Goal: Information Seeking & Learning: Learn about a topic

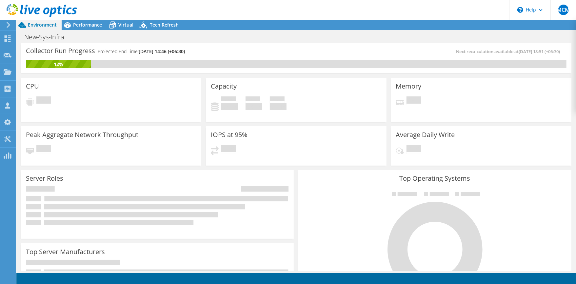
radio input "true"
radio input "false"
click at [82, 27] on span "Performance" at bounding box center [87, 25] width 29 height 6
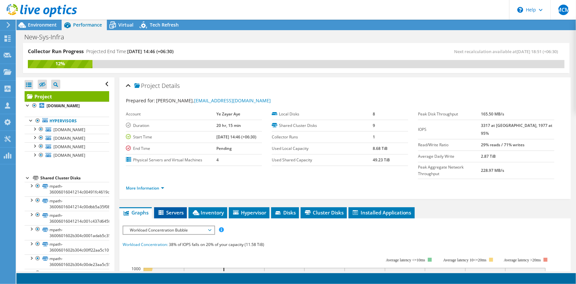
click at [175, 209] on span "Servers" at bounding box center [170, 212] width 26 height 7
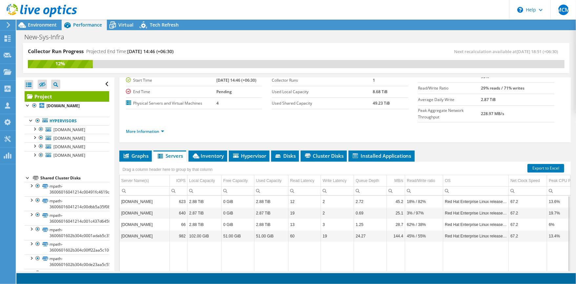
scroll to position [56, 0]
click at [246, 151] on li "Hypervisor" at bounding box center [249, 156] width 41 height 11
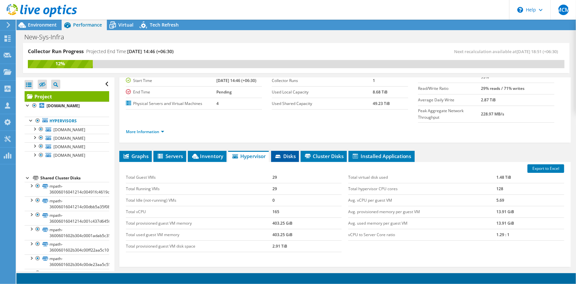
click at [285, 153] on span "Disks" at bounding box center [284, 156] width 21 height 7
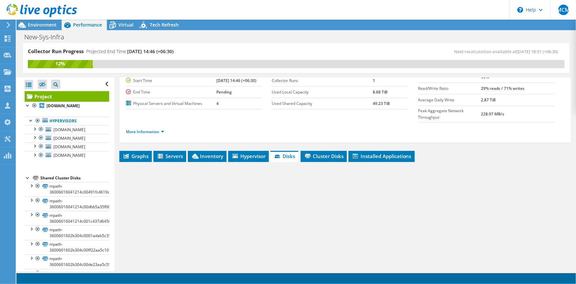
click at [323, 136] on div "Project Details Prepared for: Ye Zayar Aye, yezayar.aye@apollo-towers.com Accou…" at bounding box center [344, 173] width 461 height 305
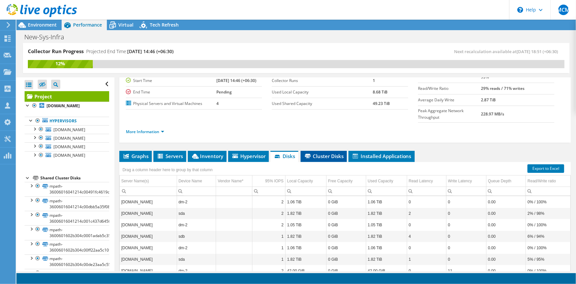
click at [323, 153] on span "Cluster Disks" at bounding box center [324, 156] width 40 height 7
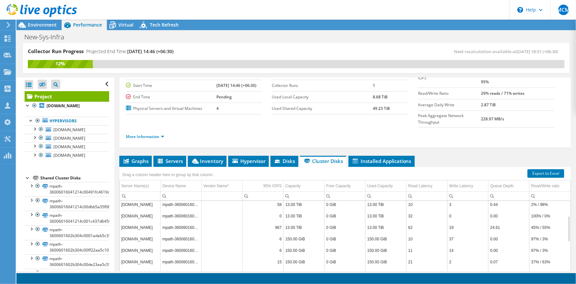
scroll to position [60, 0]
click at [142, 182] on div "Server Name(s)" at bounding box center [135, 186] width 28 height 8
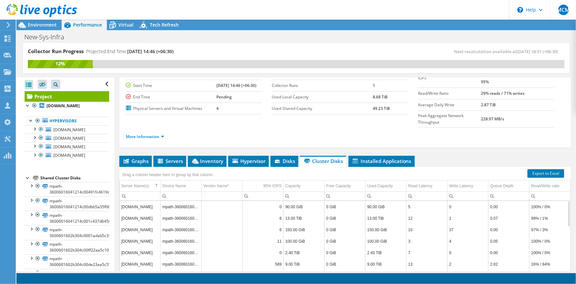
click at [184, 224] on td "mpath-36006016041214c001c437d645ff31abe" at bounding box center [181, 229] width 41 height 11
click at [228, 212] on td "Column Vendor Name*, Value" at bounding box center [222, 217] width 41 height 11
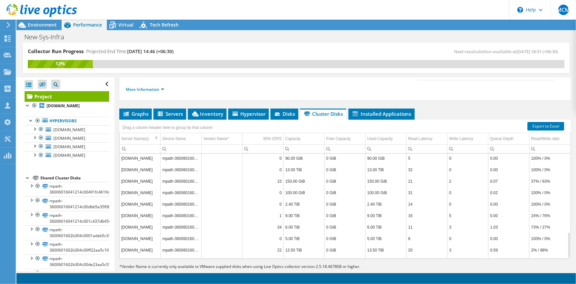
scroll to position [313, 0]
click at [138, 208] on td "rhev-04.apollo-towers.com" at bounding box center [140, 213] width 41 height 11
click at [137, 208] on td "rhev-04.apollo-towers.com" at bounding box center [140, 213] width 41 height 11
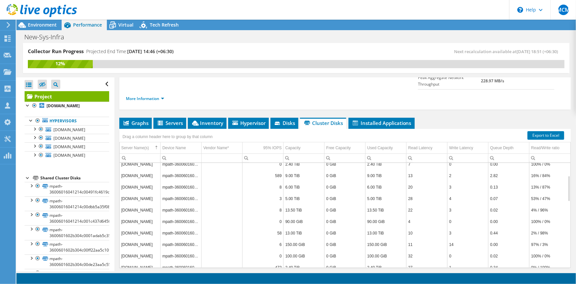
scroll to position [99, 0]
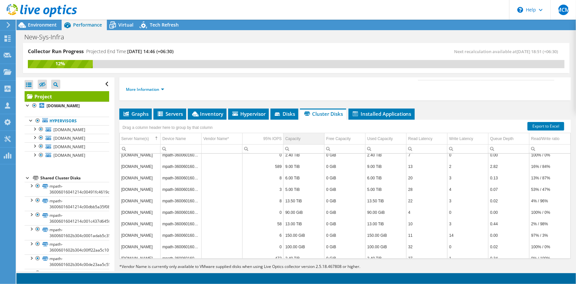
click at [295, 135] on div "Capacity" at bounding box center [292, 139] width 15 height 8
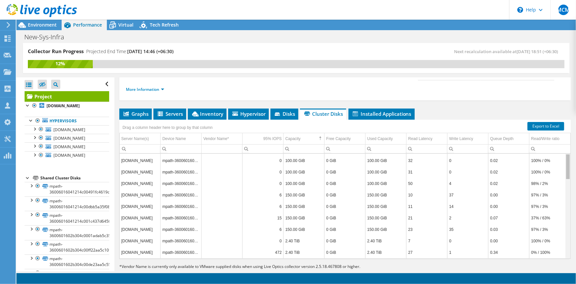
scroll to position [0, 0]
drag, startPoint x: 563, startPoint y: 182, endPoint x: 559, endPoint y: 135, distance: 47.1
click at [559, 135] on body "MCM Channel Partner Min Chan myae mcm@accessspectrum.net Access Spectrum Compan…" at bounding box center [288, 142] width 576 height 284
click at [377, 111] on span "Installed Applications" at bounding box center [382, 114] width 60 height 7
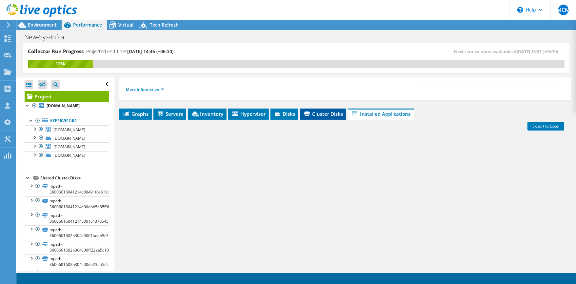
click at [320, 109] on li "Cluster Disks" at bounding box center [323, 114] width 46 height 11
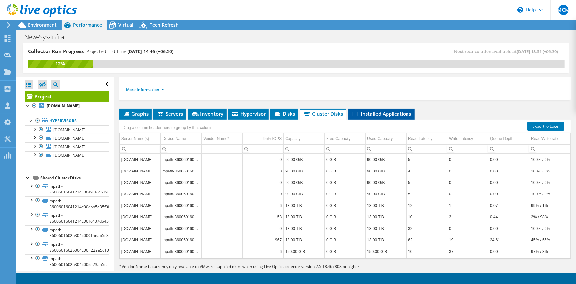
click at [371, 111] on span "Installed Applications" at bounding box center [382, 114] width 60 height 7
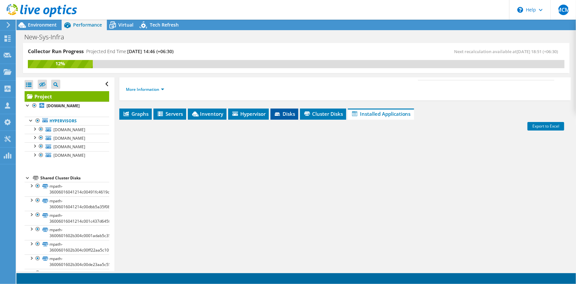
click at [271, 109] on li "Disks" at bounding box center [285, 114] width 28 height 11
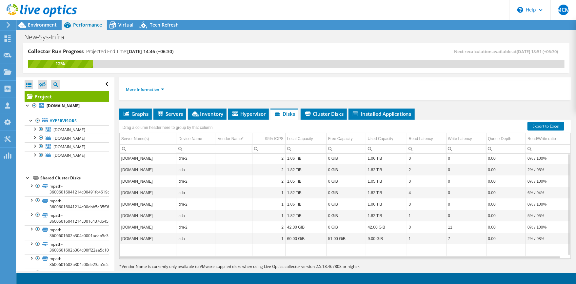
scroll to position [55, 0]
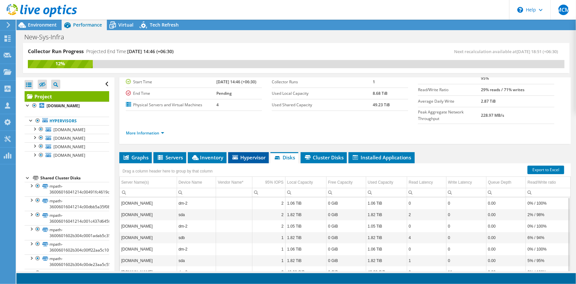
click at [243, 152] on li "Hypervisor" at bounding box center [248, 157] width 41 height 11
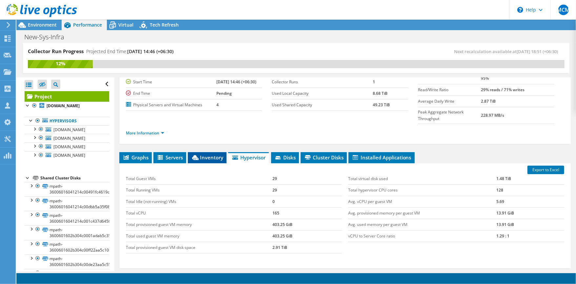
click at [204, 154] on span "Inventory" at bounding box center [207, 157] width 32 height 7
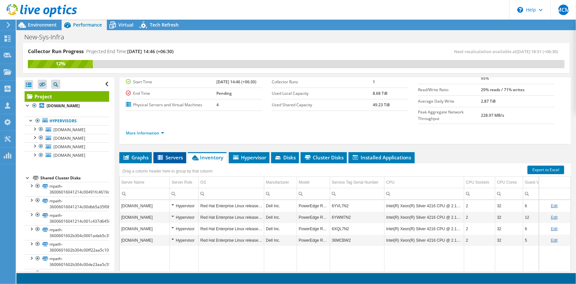
click at [175, 154] on span "Servers" at bounding box center [170, 157] width 26 height 7
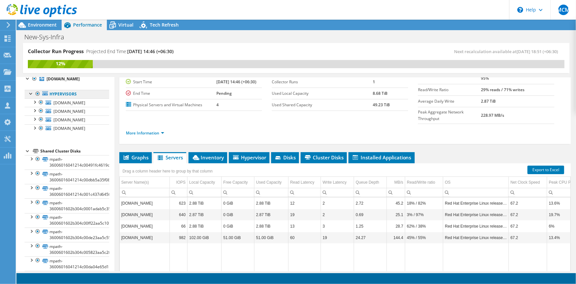
scroll to position [0, 0]
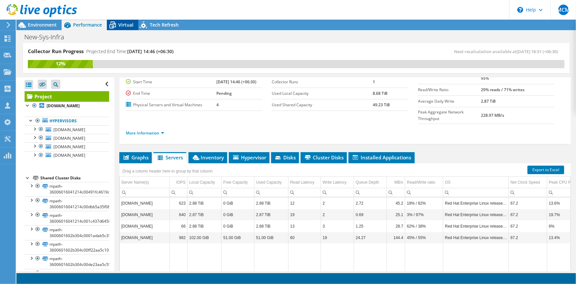
click at [120, 26] on span "Virtual" at bounding box center [125, 25] width 15 height 6
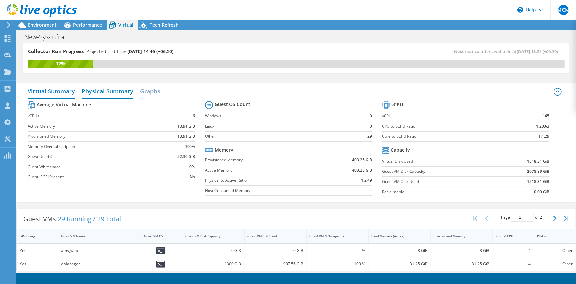
click at [117, 93] on h2 "Physical Summary" at bounding box center [108, 92] width 52 height 14
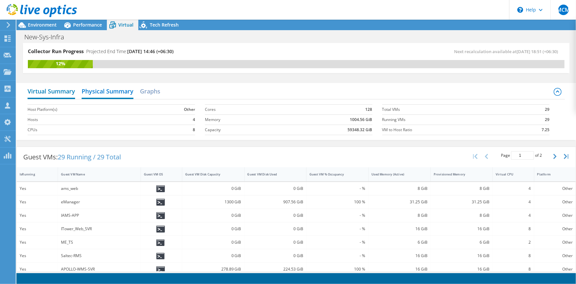
click at [65, 91] on h2 "Virtual Summary" at bounding box center [52, 92] width 48 height 14
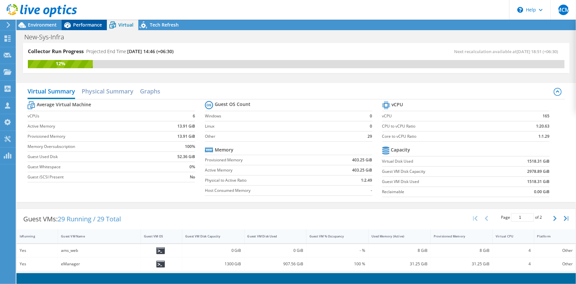
click at [85, 25] on span "Performance" at bounding box center [87, 25] width 29 height 6
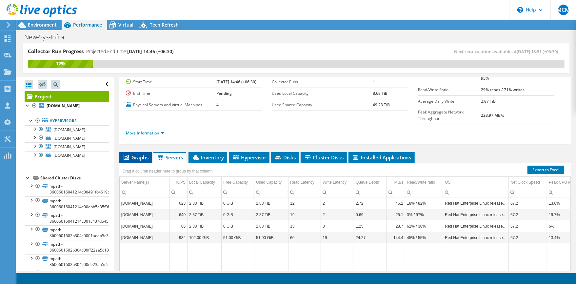
click at [140, 154] on span "Graphs" at bounding box center [136, 157] width 26 height 7
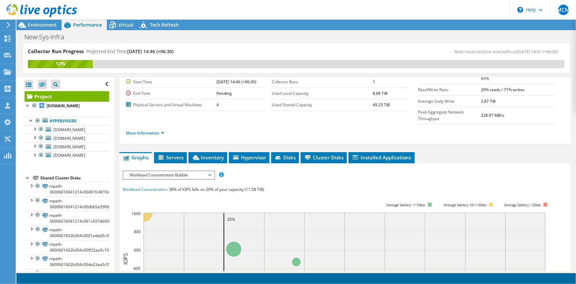
click at [169, 171] on span "Workload Concentration Bubble" at bounding box center [169, 175] width 84 height 8
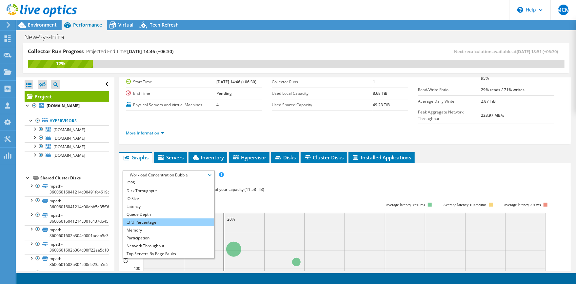
click at [143, 218] on li "CPU Percentage" at bounding box center [168, 222] width 91 height 8
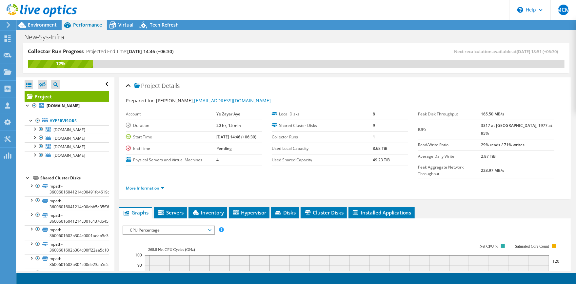
click at [172, 226] on span "CPU Percentage" at bounding box center [169, 230] width 84 height 8
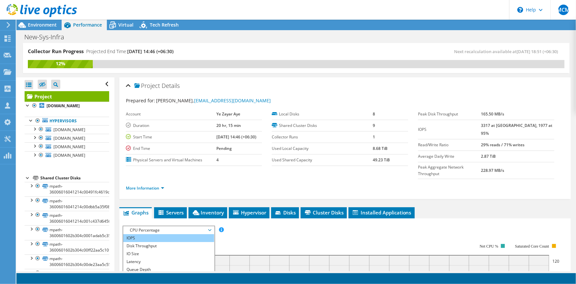
click at [138, 234] on li "IOPS" at bounding box center [168, 238] width 91 height 8
